Goal: Find specific page/section: Find specific page/section

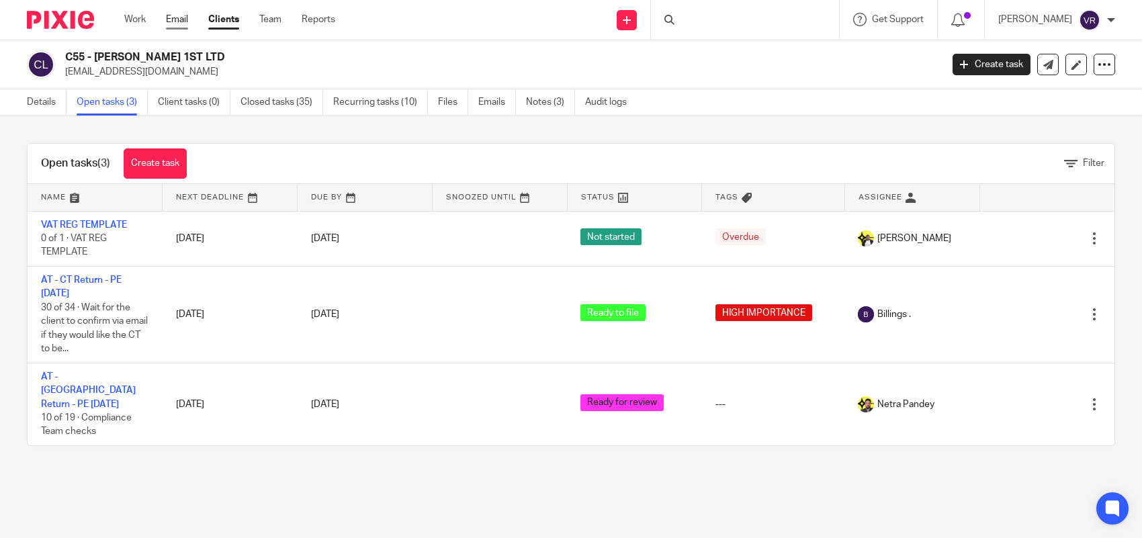
click at [175, 14] on link "Email" at bounding box center [177, 19] width 22 height 13
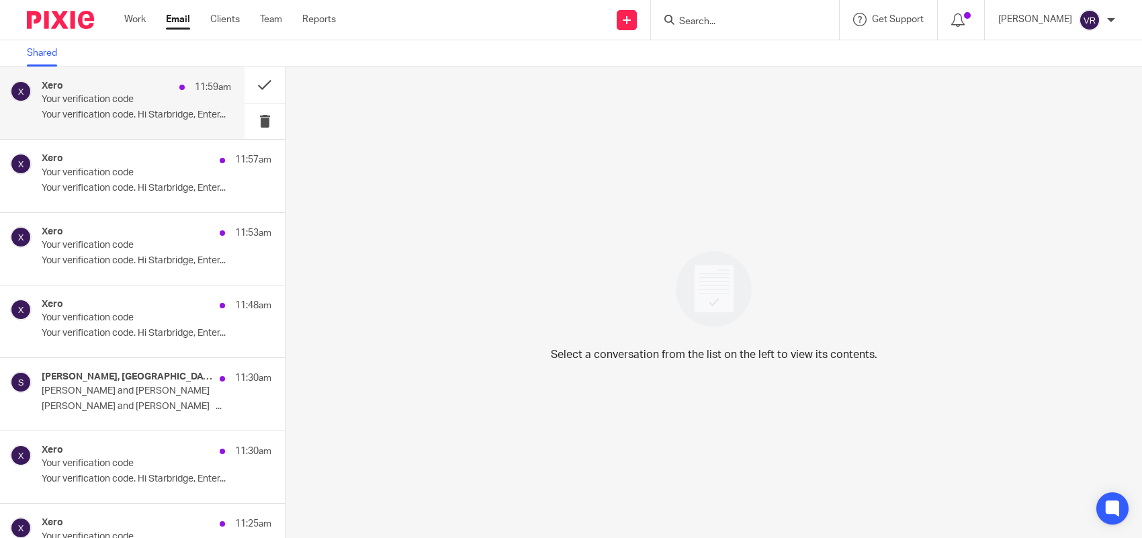
click at [151, 112] on p "Your verification code. Hi Starbridge, Enter..." at bounding box center [136, 115] width 189 height 11
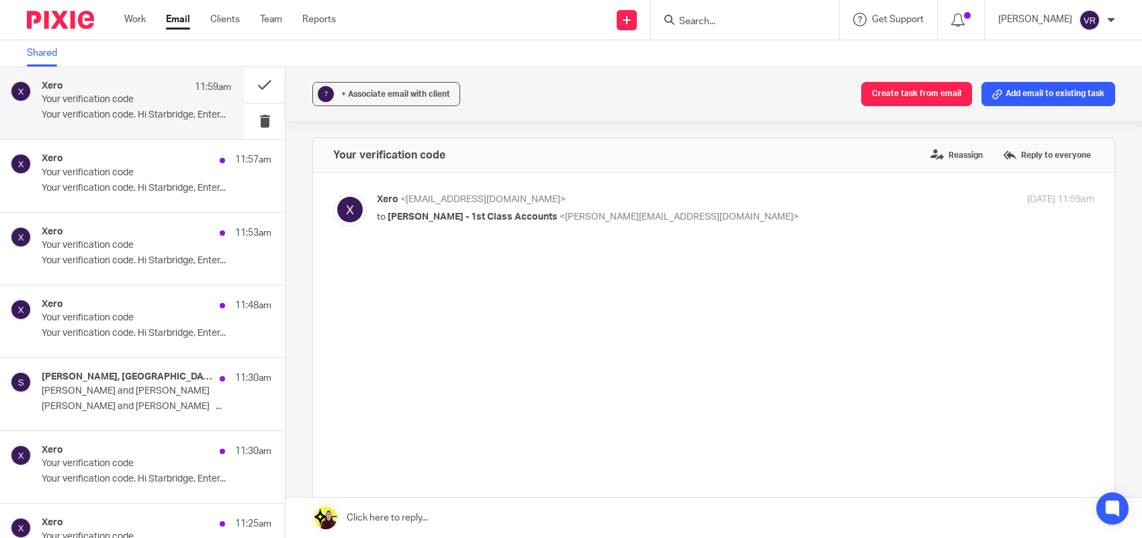
drag, startPoint x: 85, startPoint y: 177, endPoint x: 104, endPoint y: 104, distance: 75.0
click at [86, 177] on p "Your verification code" at bounding box center [134, 172] width 184 height 11
click at [104, 104] on p "Your verification code" at bounding box center [118, 99] width 152 height 11
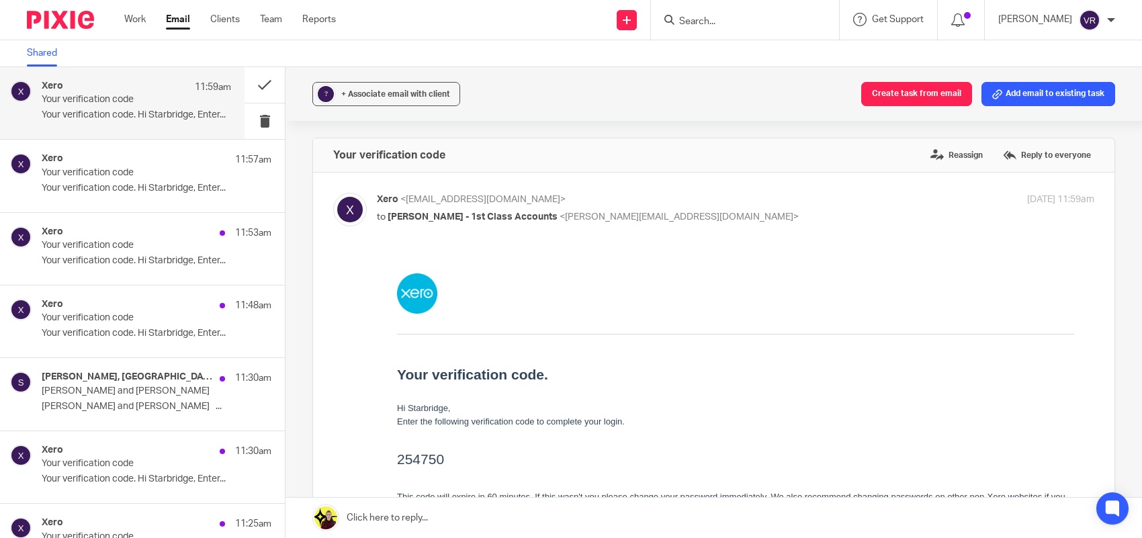
click at [104, 104] on p "Your verification code" at bounding box center [118, 99] width 152 height 11
